Goal: Information Seeking & Learning: Learn about a topic

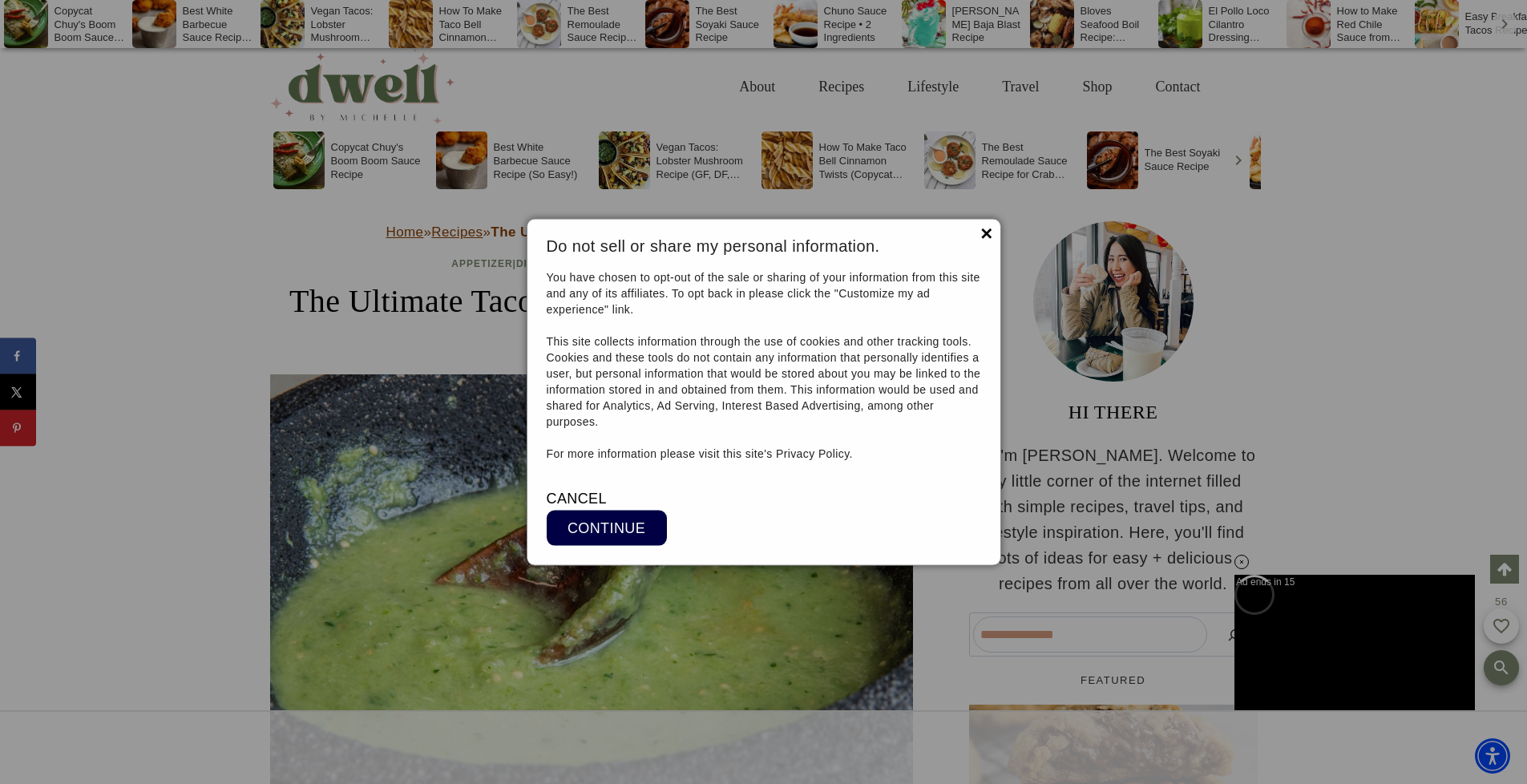
scroll to position [13201, 0]
